Goal: Information Seeking & Learning: Learn about a topic

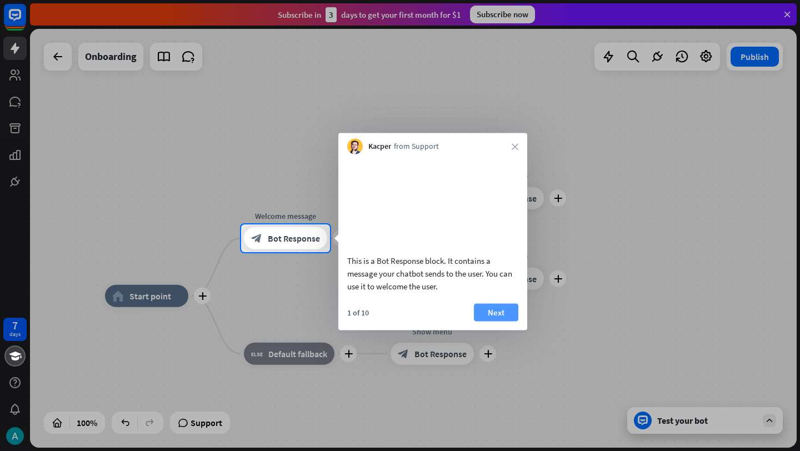
click at [501, 321] on button "Next" at bounding box center [496, 312] width 44 height 18
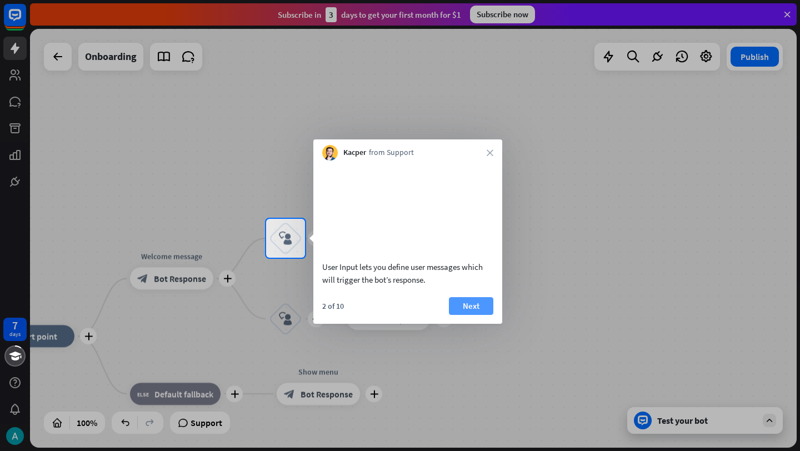
click at [476, 315] on button "Next" at bounding box center [471, 306] width 44 height 18
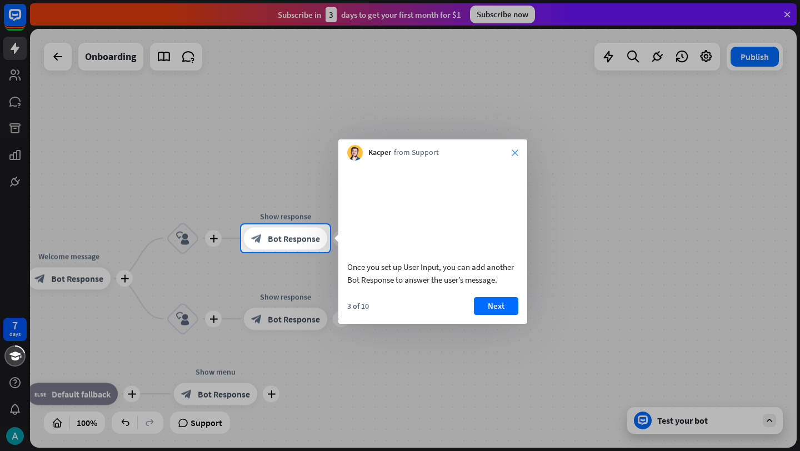
click at [515, 154] on icon "close" at bounding box center [514, 152] width 7 height 7
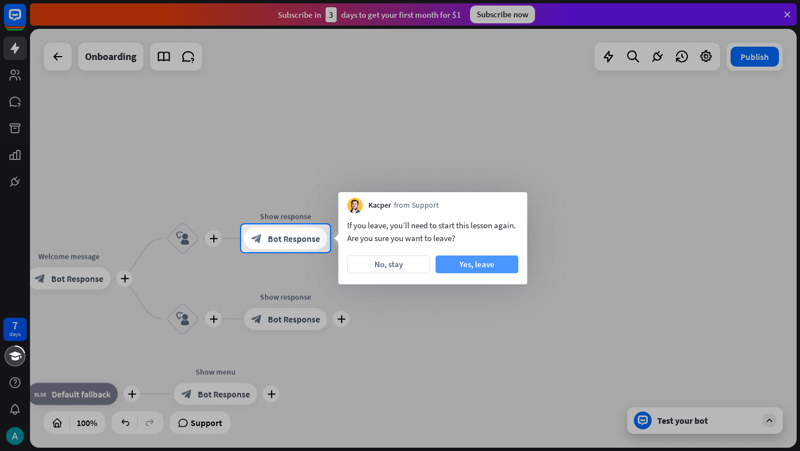
click at [458, 264] on button "Yes, leave" at bounding box center [476, 264] width 83 height 18
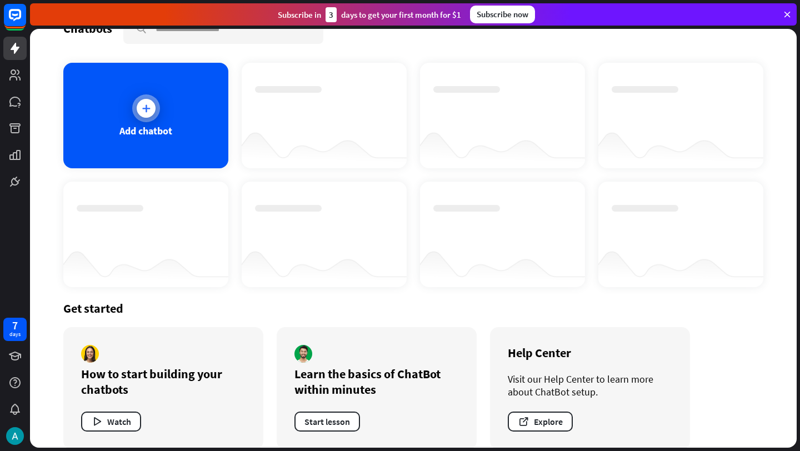
scroll to position [44, 0]
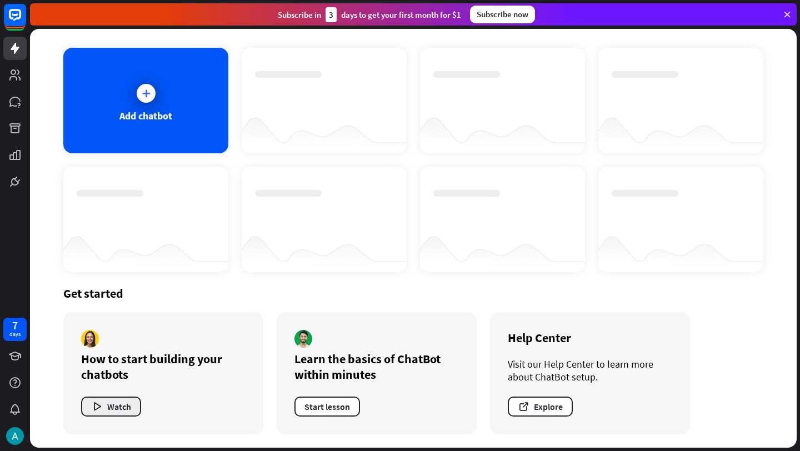
click at [128, 406] on button "Watch" at bounding box center [111, 406] width 60 height 20
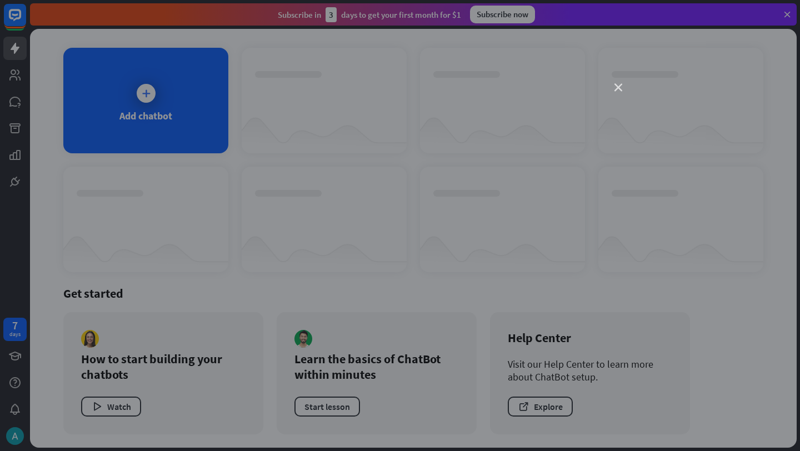
click at [614, 91] on icon "close" at bounding box center [618, 88] width 8 height 8
